Goal: Transaction & Acquisition: Purchase product/service

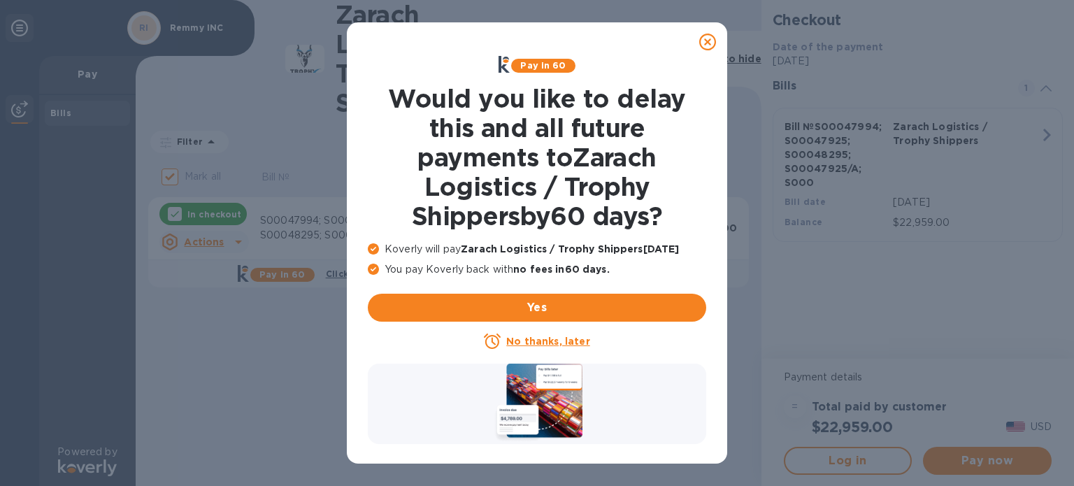
click at [703, 41] on icon at bounding box center [707, 42] width 17 height 17
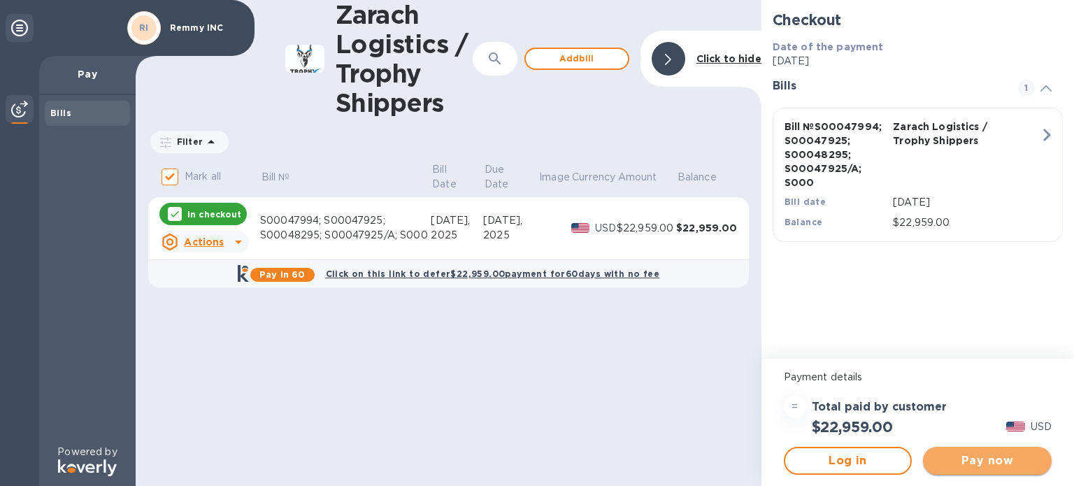
click at [987, 468] on span "Pay now" at bounding box center [987, 460] width 106 height 17
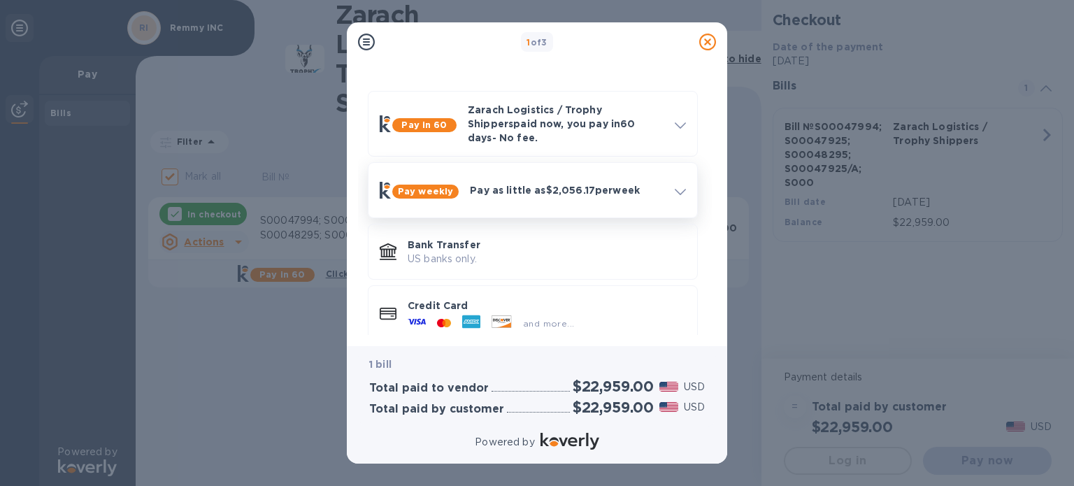
scroll to position [48, 0]
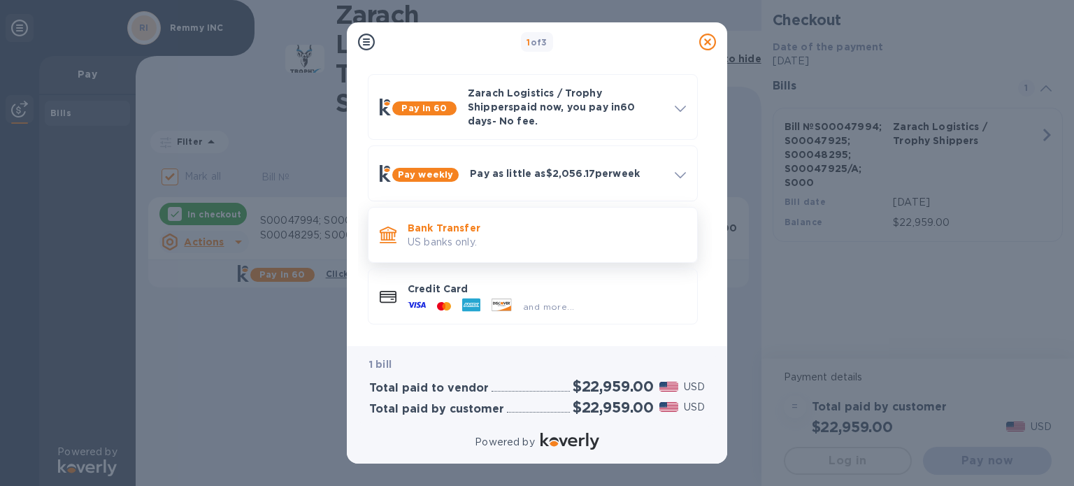
click at [515, 221] on p "Bank Transfer" at bounding box center [547, 228] width 278 height 14
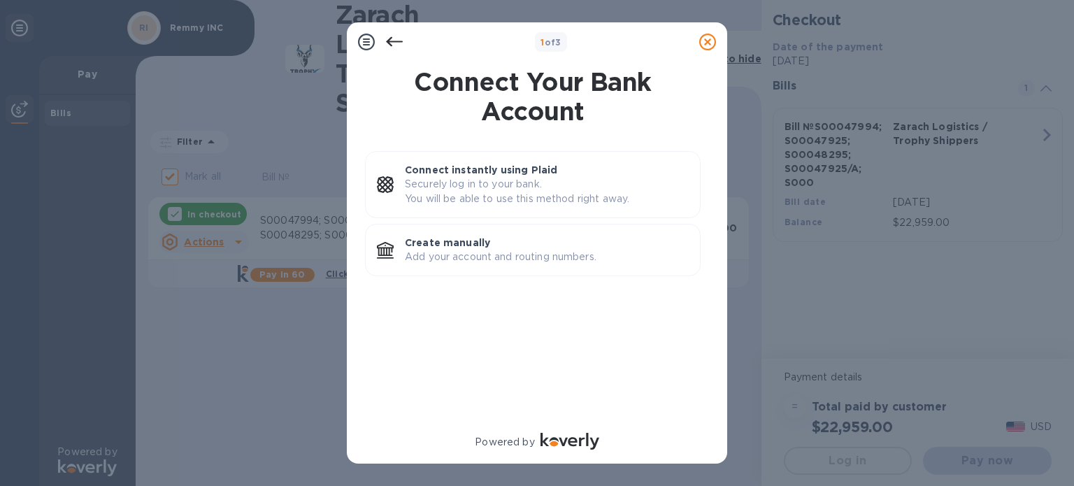
scroll to position [0, 0]
click at [511, 246] on p "Create manually" at bounding box center [547, 243] width 284 height 14
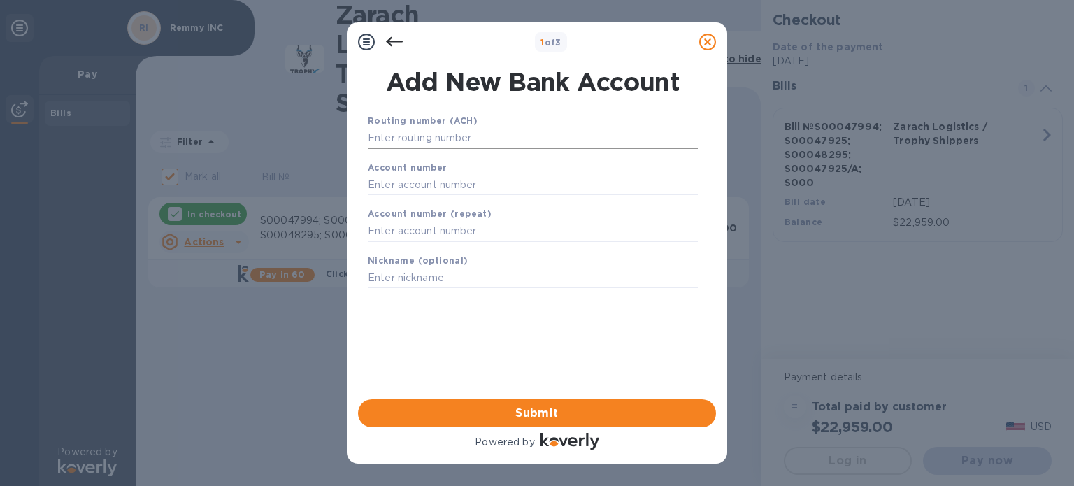
click at [487, 143] on input "text" at bounding box center [533, 138] width 330 height 21
click at [456, 178] on input "text" at bounding box center [533, 184] width 330 height 21
paste input "3252 0238 2722"
type input "3252 0238 2722"
click at [464, 128] on input "text" at bounding box center [533, 138] width 330 height 21
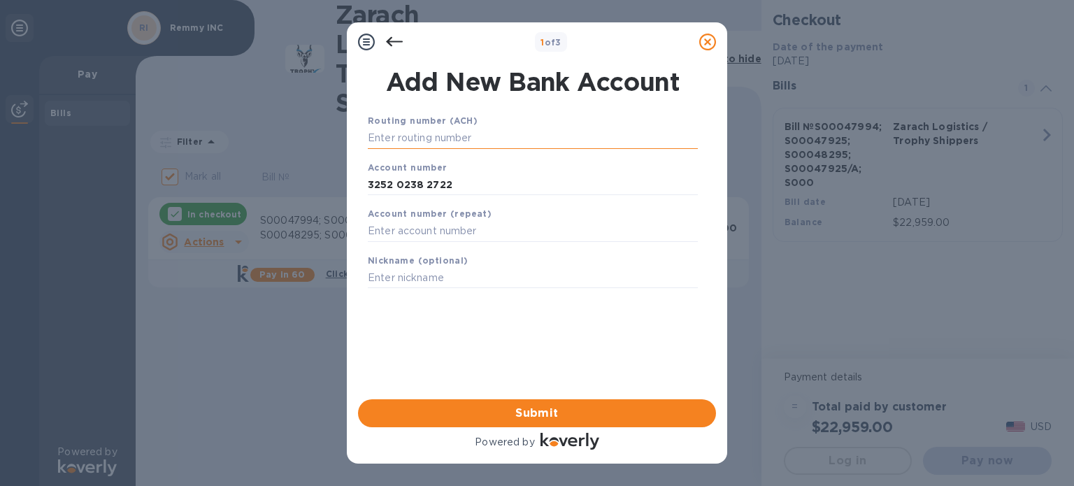
paste input "121000358"
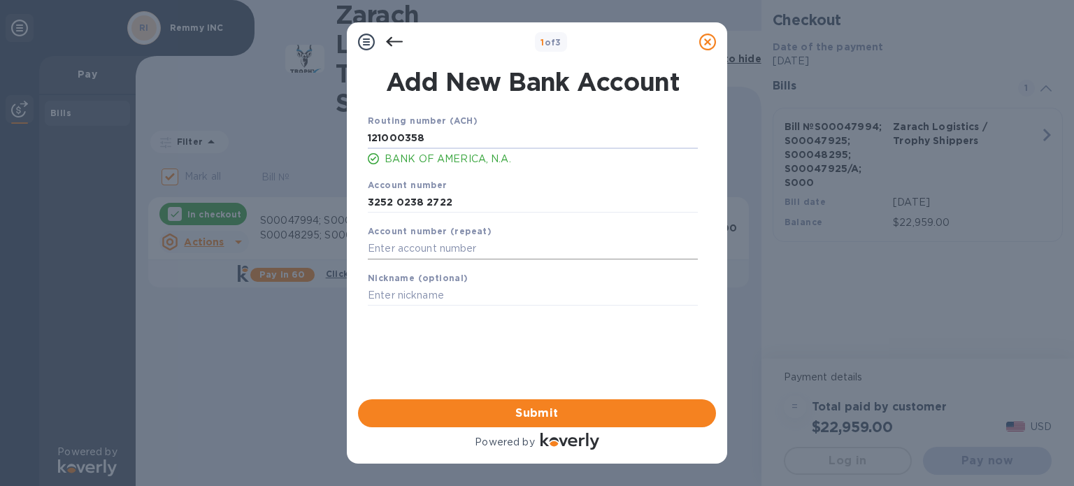
type input "121000358"
click at [433, 250] on input "text" at bounding box center [533, 248] width 330 height 21
drag, startPoint x: 459, startPoint y: 195, endPoint x: 324, endPoint y: 198, distance: 134.3
click at [324, 198] on div "1 of 3 Add New Bank Account Routing number (ACH) [US_BANK_ROUTING_MICR] BANK OF…" at bounding box center [537, 243] width 1074 height 486
click at [408, 249] on input "text" at bounding box center [533, 248] width 330 height 21
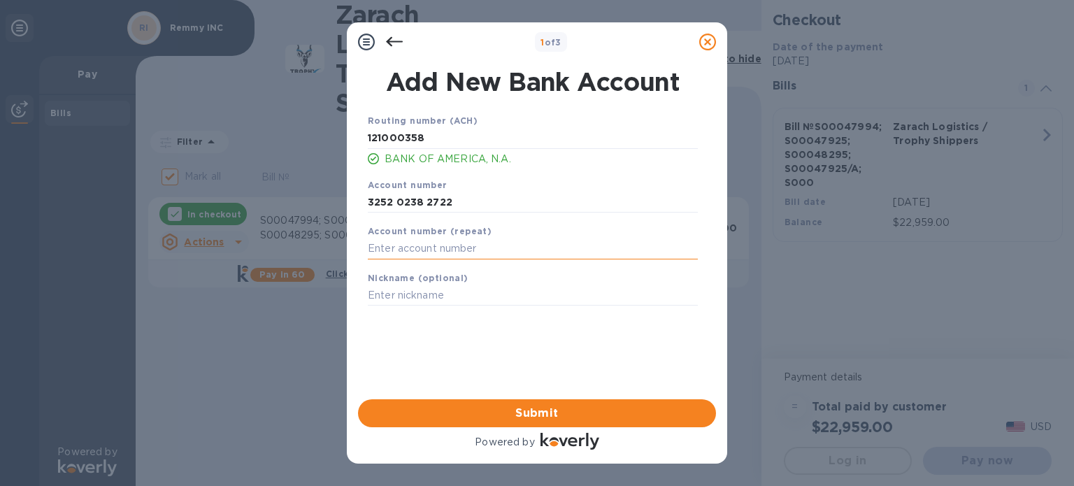
paste input "3252 0238 2722"
type input "3252 0238 2722"
click at [410, 296] on input "text" at bounding box center [533, 295] width 330 height 21
type input "REM"
click at [559, 415] on span "Submit" at bounding box center [537, 413] width 336 height 17
